Goal: Task Accomplishment & Management: Use online tool/utility

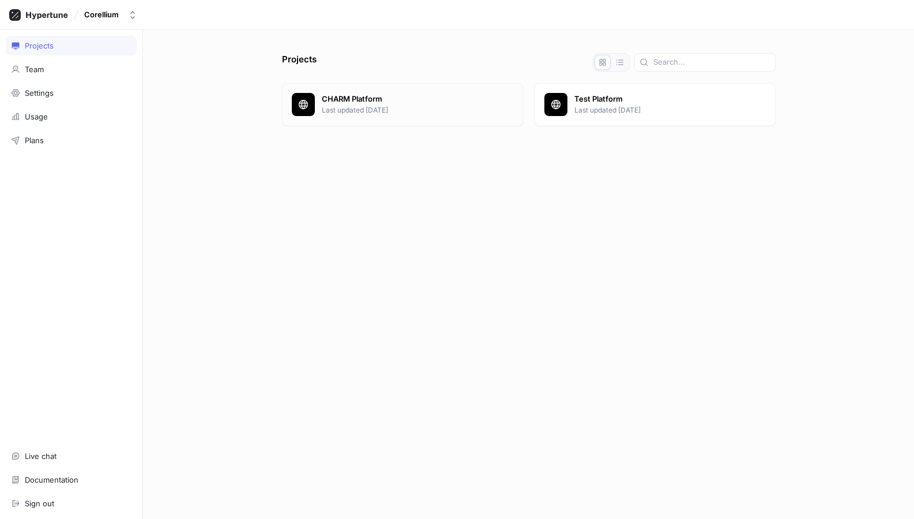
click at [363, 105] on p "Last updated [DATE]" at bounding box center [418, 110] width 192 height 10
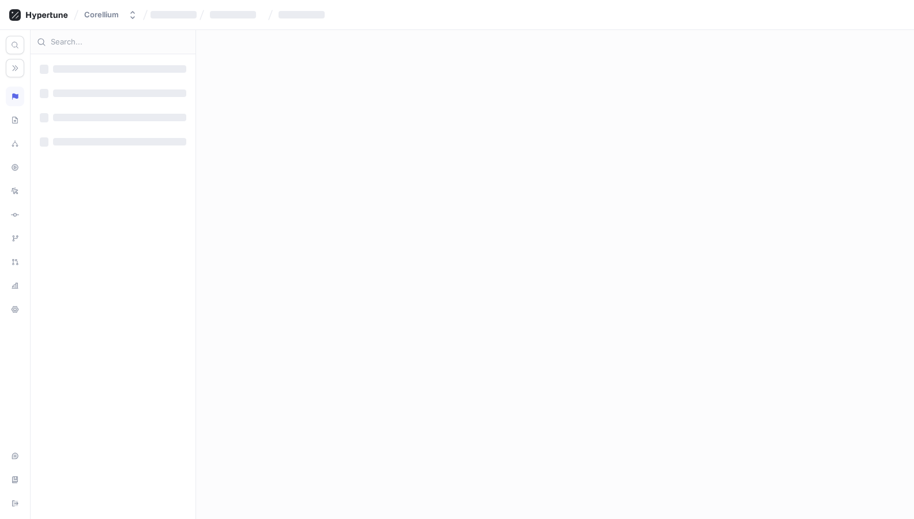
click at [88, 47] on div at bounding box center [113, 42] width 165 height 24
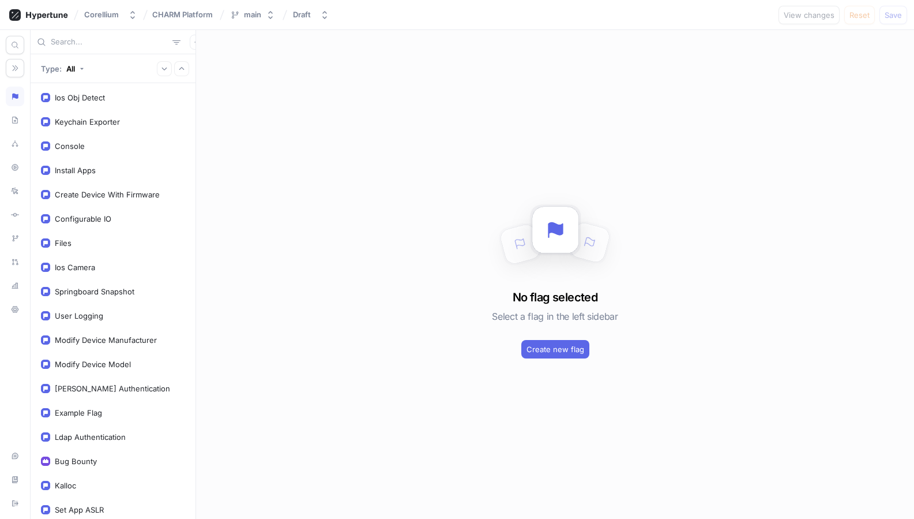
drag, startPoint x: 91, startPoint y: 43, endPoint x: 77, endPoint y: 40, distance: 14.1
click at [76, 40] on input "text" at bounding box center [109, 42] width 117 height 12
click at [134, 216] on div "Configurable IO" at bounding box center [113, 218] width 144 height 9
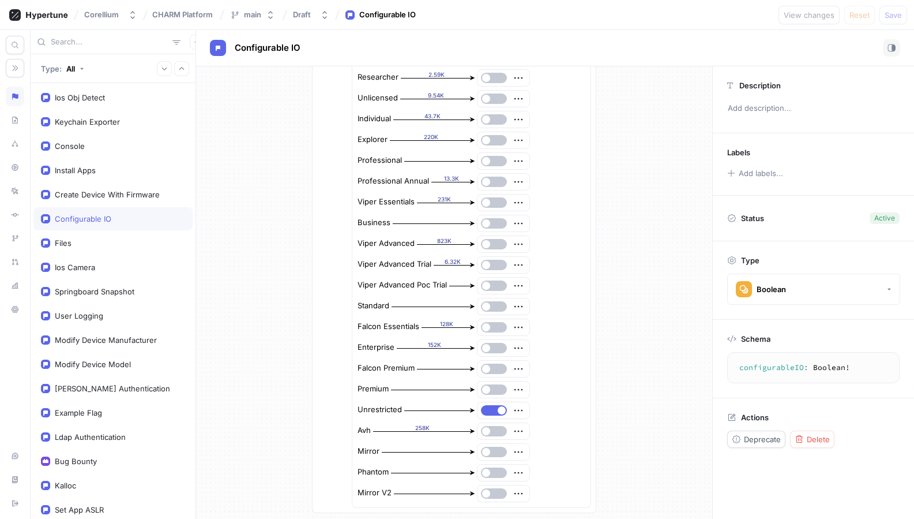
scroll to position [488, 0]
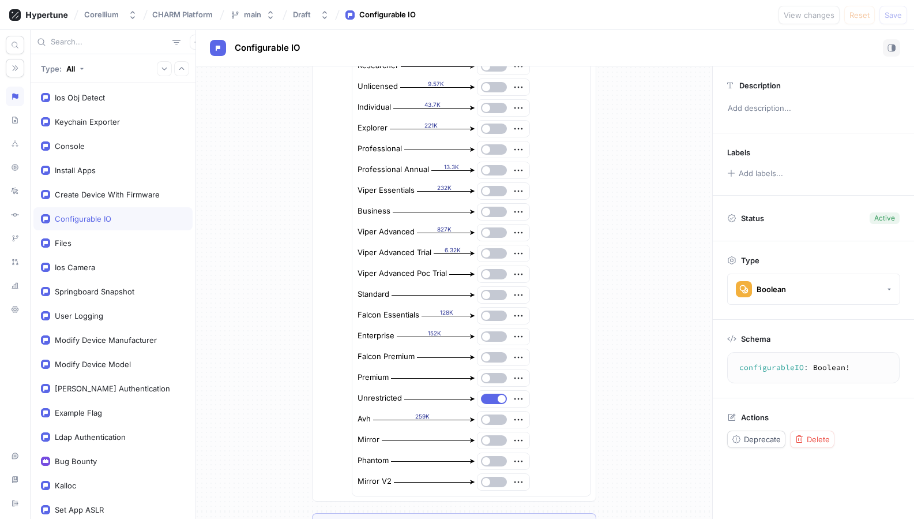
type textarea "x"
